Goal: Information Seeking & Learning: Learn about a topic

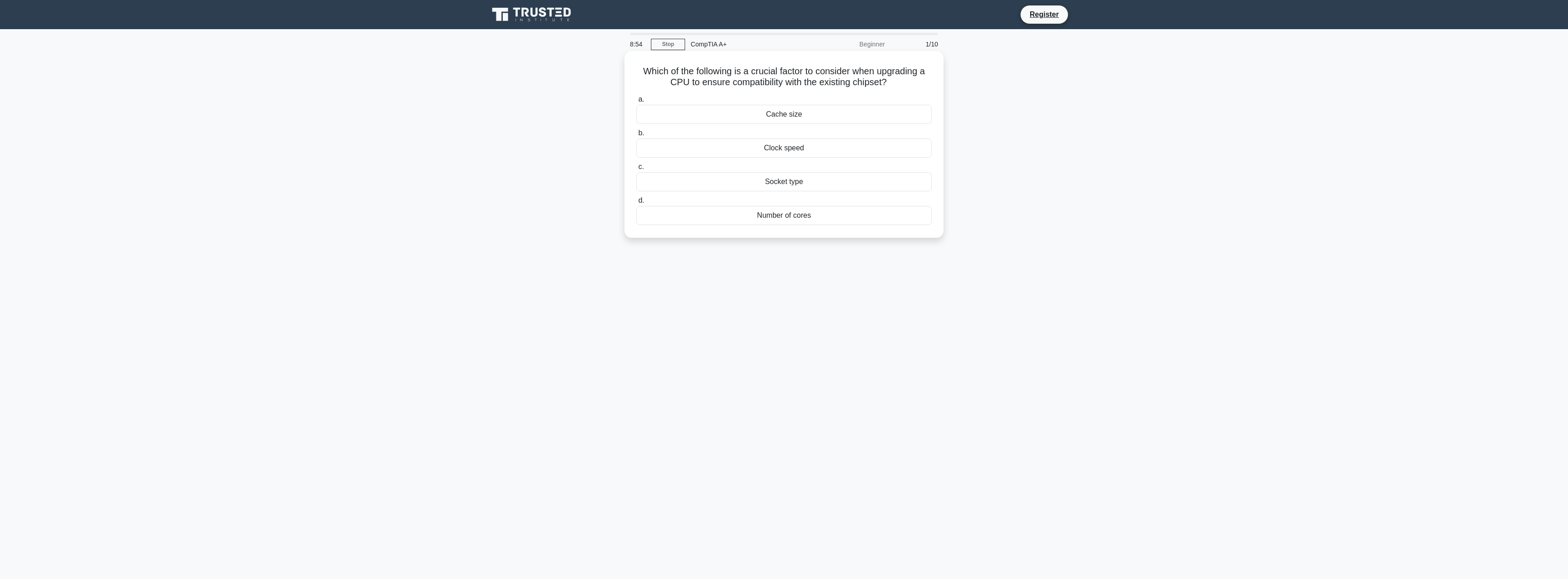
click at [811, 182] on div "Socket type" at bounding box center [784, 182] width 295 height 19
click at [637, 170] on input "c. Socket type" at bounding box center [637, 167] width 0 height 6
click at [812, 151] on div "DNS" at bounding box center [784, 148] width 295 height 19
click at [637, 136] on input "b. DNS" at bounding box center [637, 133] width 0 height 6
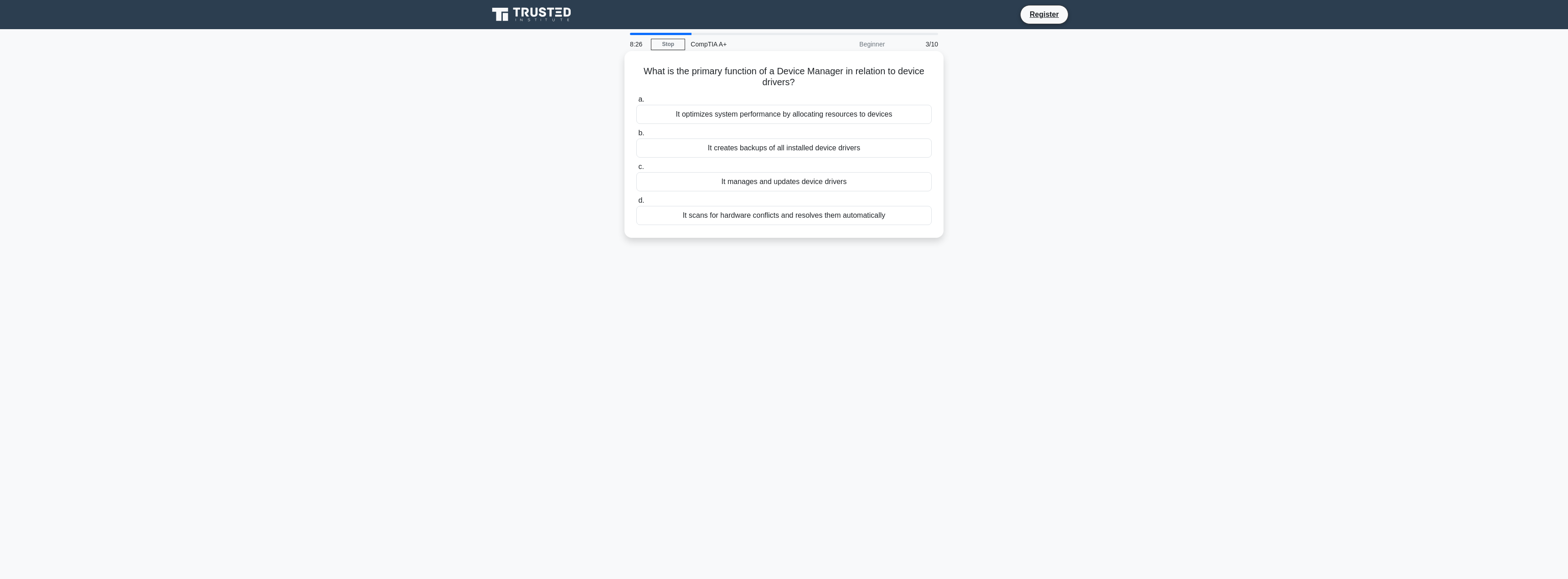
click at [788, 182] on div "It manages and updates device drivers" at bounding box center [784, 182] width 295 height 19
click at [637, 170] on input "c. It manages and updates device drivers" at bounding box center [637, 167] width 0 height 6
click at [808, 219] on div "Using an ESD wrist strap connected to the computer chassis" at bounding box center [784, 215] width 295 height 19
click at [637, 204] on input "d. Using an ESD wrist strap connected to the computer chassis" at bounding box center [637, 201] width 0 height 6
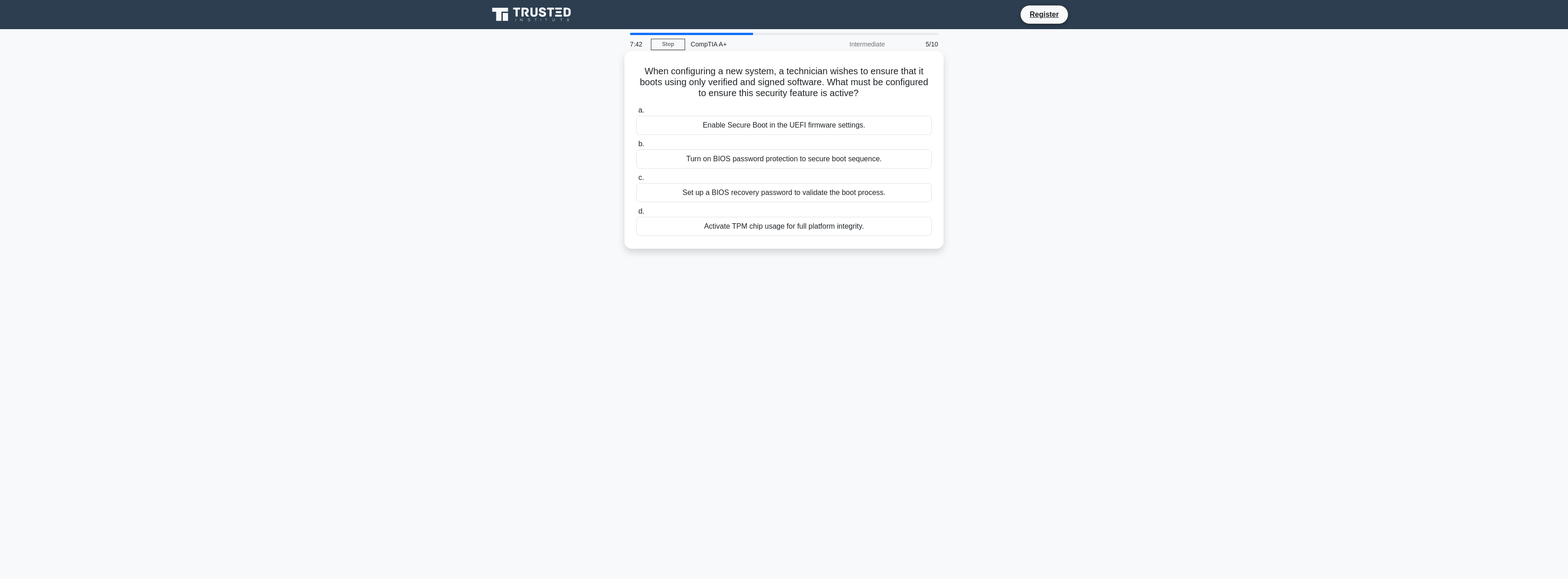
click at [777, 124] on div "Enable Secure Boot in the UEFI firmware settings." at bounding box center [784, 125] width 295 height 19
click at [637, 113] on input "a. Enable Secure Boot in the UEFI firmware settings." at bounding box center [637, 110] width 0 height 6
click at [806, 181] on div "It initializes hardware components before loading the Operating System." at bounding box center [784, 182] width 295 height 19
click at [637, 170] on input "c. It initializes hardware components before loading the Operating System." at bounding box center [637, 167] width 0 height 6
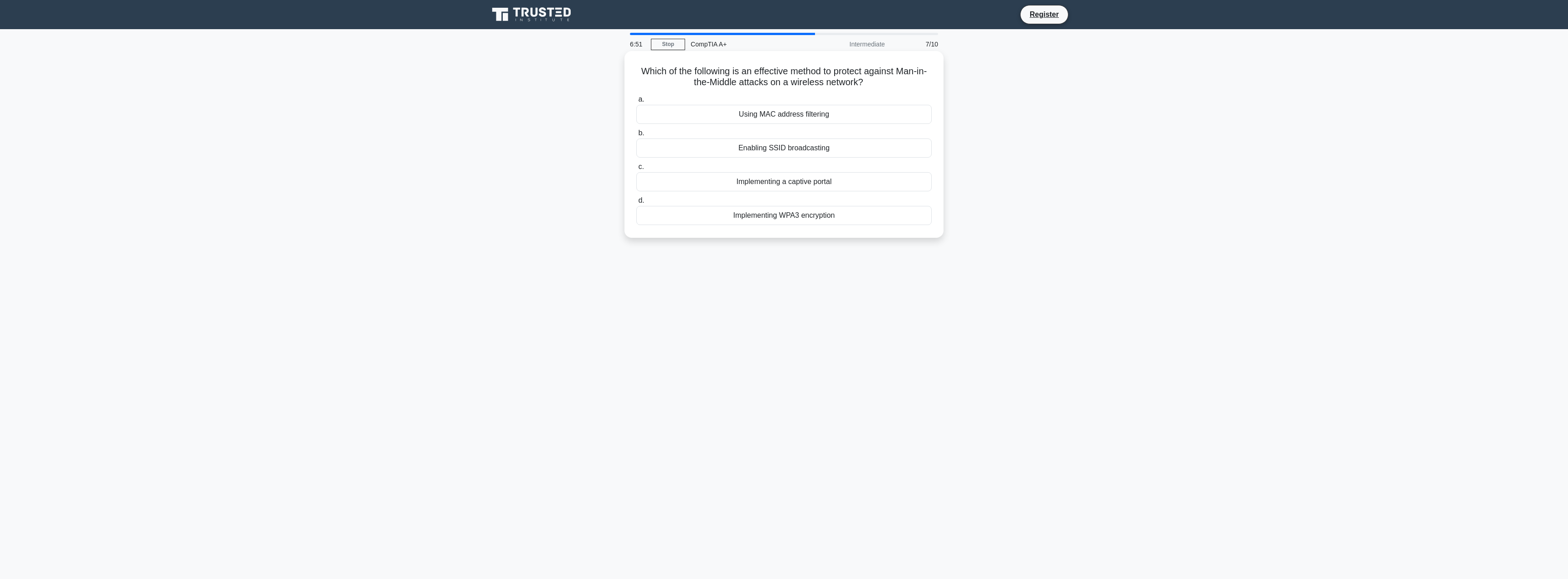
click at [832, 112] on div "Using MAC address filtering" at bounding box center [784, 114] width 295 height 19
click at [637, 103] on input "a. Using MAC address filtering" at bounding box center [637, 99] width 0 height 6
click at [843, 156] on div "Stream processing" at bounding box center [784, 158] width 295 height 19
click at [637, 147] on input "b. Stream processing" at bounding box center [637, 144] width 0 height 6
click at [830, 147] on div "Hyper-threading Technology" at bounding box center [784, 148] width 295 height 19
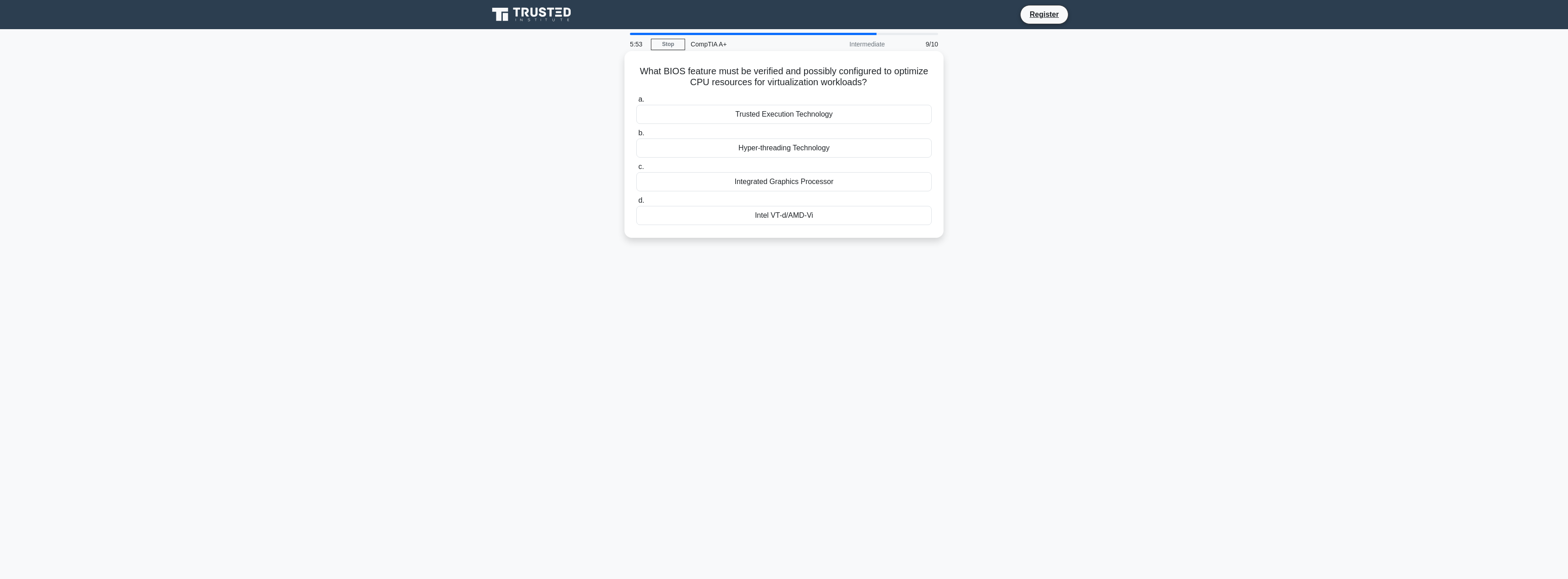
click at [637, 136] on input "b. Hyper-threading Technology" at bounding box center [637, 133] width 0 height 6
click at [828, 111] on div "Polarized 3D" at bounding box center [784, 114] width 295 height 19
click at [637, 103] on input "a. Polarized 3D" at bounding box center [637, 99] width 0 height 6
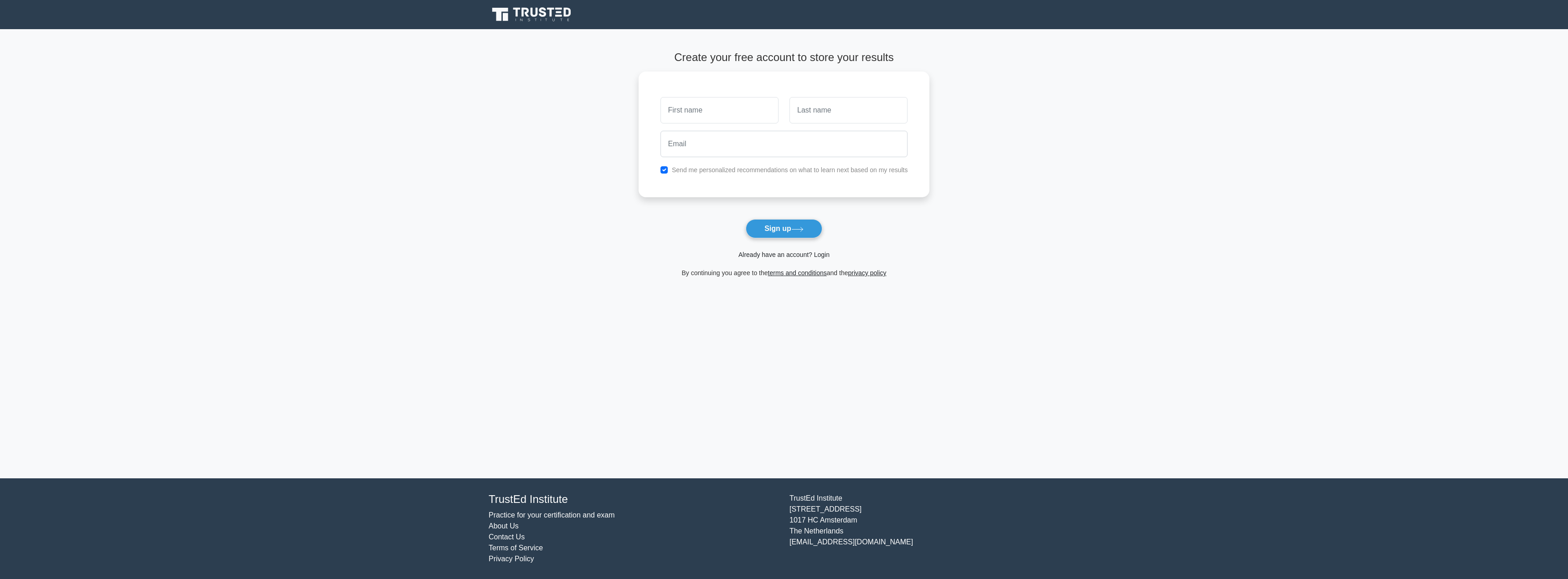
click at [814, 253] on link "Already have an account? Login" at bounding box center [784, 255] width 92 height 8
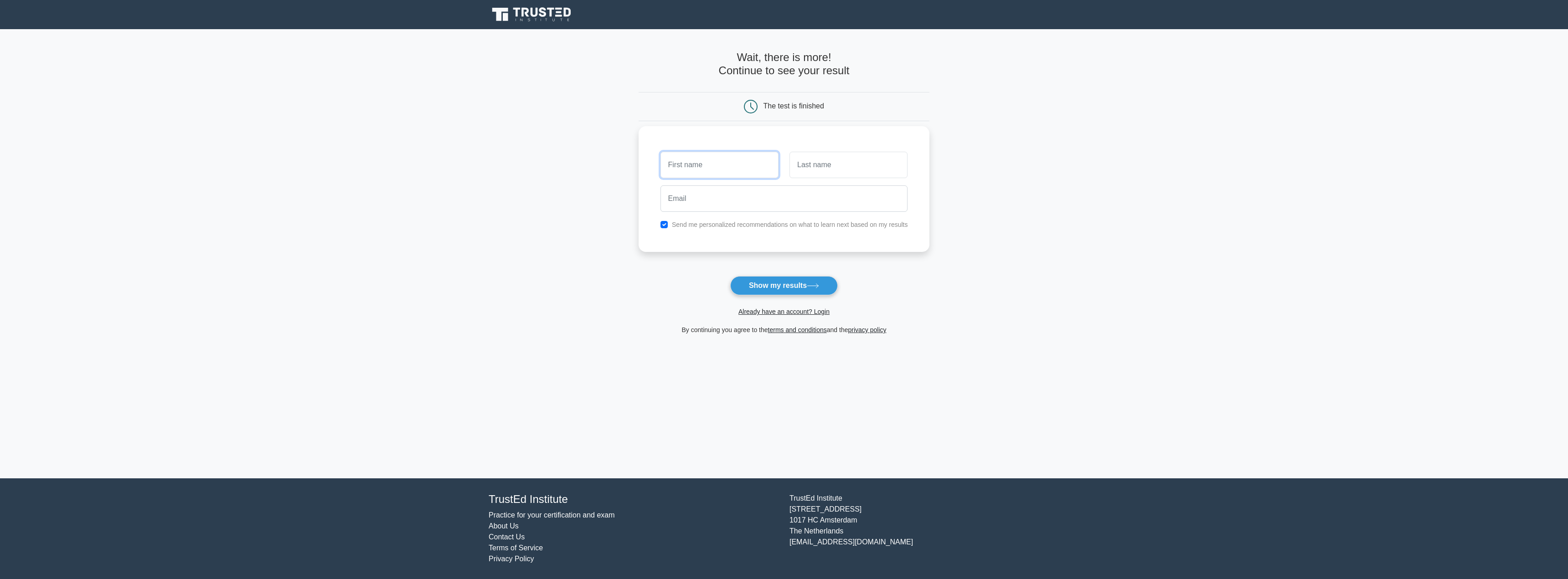
click at [712, 171] on input "text" at bounding box center [719, 165] width 118 height 26
type input "Mireille"
click at [801, 177] on input "text" at bounding box center [848, 165] width 118 height 26
type input "Kra"
click at [757, 200] on input "email" at bounding box center [784, 199] width 247 height 26
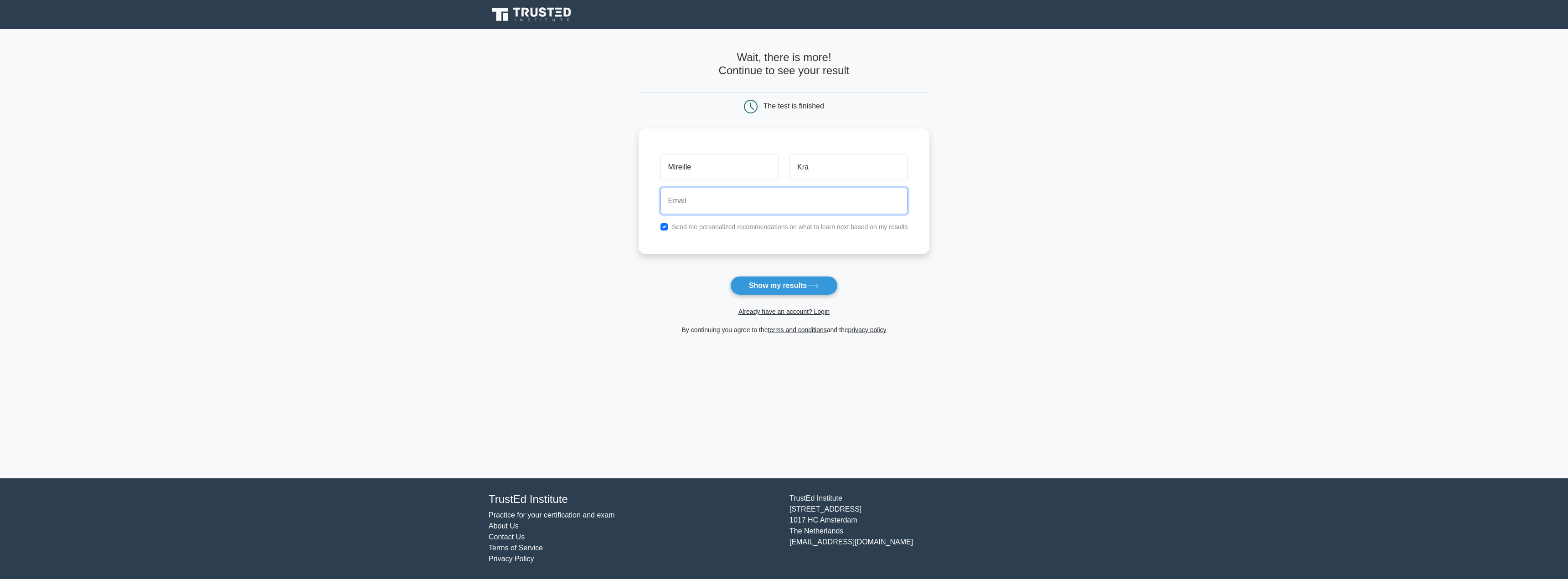
type input "[EMAIL_ADDRESS][DOMAIN_NAME]"
click at [784, 286] on button "Show my results" at bounding box center [784, 286] width 108 height 19
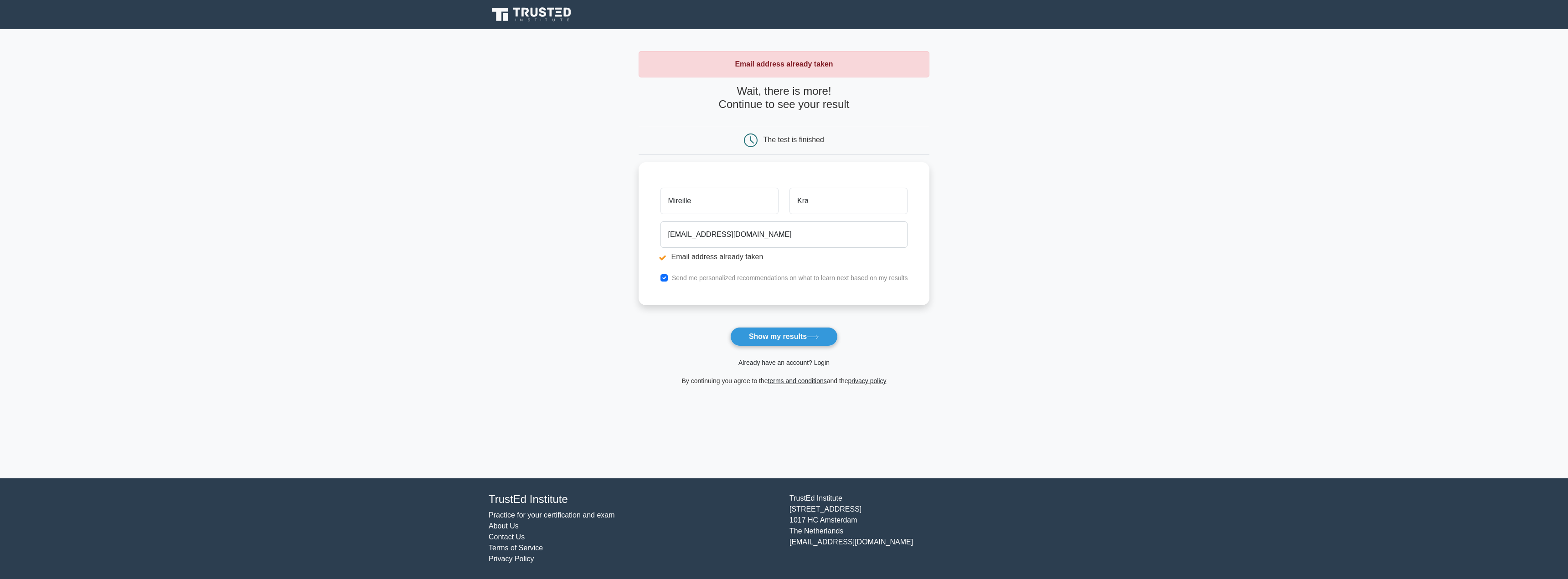
click at [801, 364] on link "Already have an account? Login" at bounding box center [784, 363] width 92 height 8
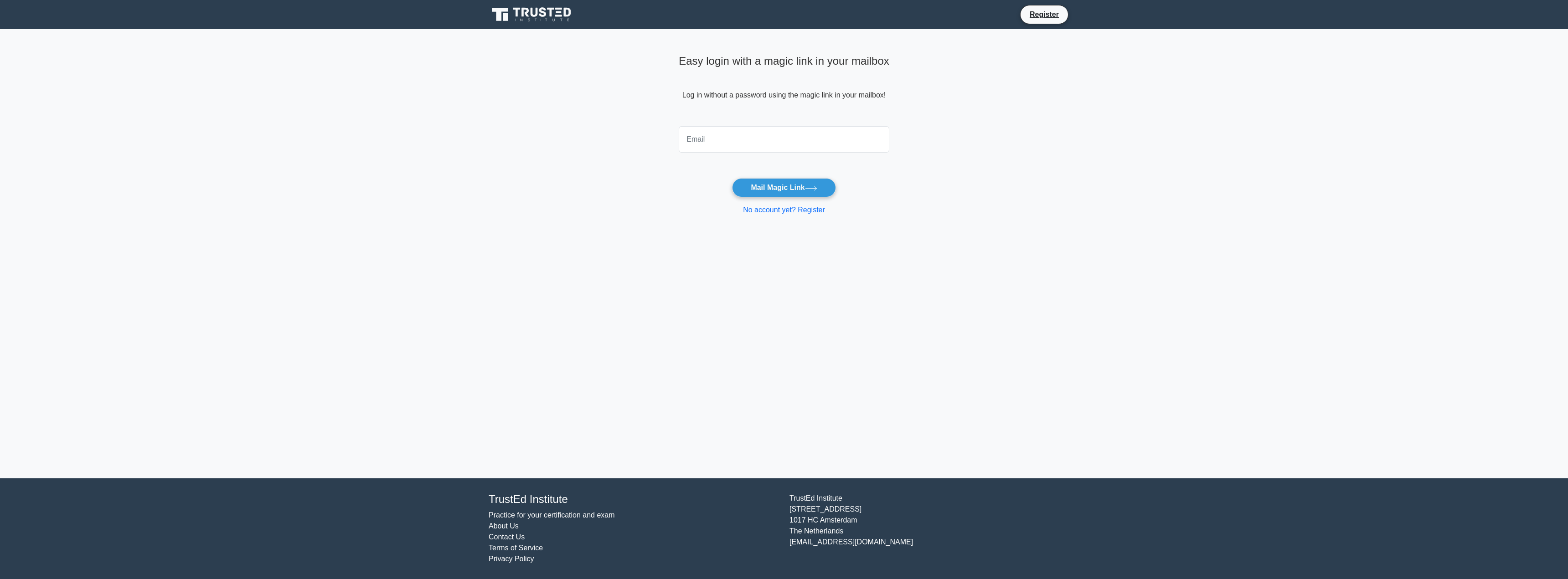
click at [743, 138] on input "email" at bounding box center [783, 140] width 210 height 26
type input "[EMAIL_ADDRESS][DOMAIN_NAME]"
click at [773, 188] on button "Mail Magic Link" at bounding box center [784, 188] width 104 height 19
click at [745, 133] on input "email" at bounding box center [783, 140] width 210 height 26
type input "a.mireillekra@gmail.com"
